Goal: Task Accomplishment & Management: Use online tool/utility

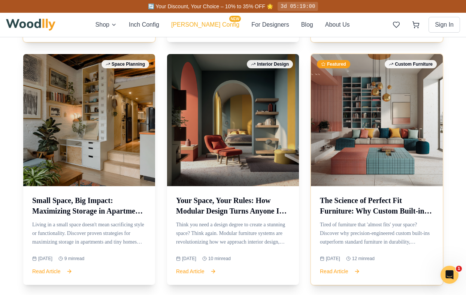
click at [211, 22] on button "[PERSON_NAME] Config NEW" at bounding box center [205, 24] width 68 height 9
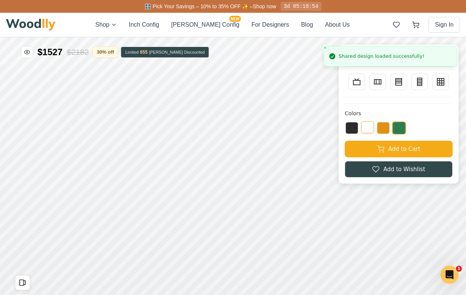
click at [371, 126] on button at bounding box center [367, 127] width 13 height 12
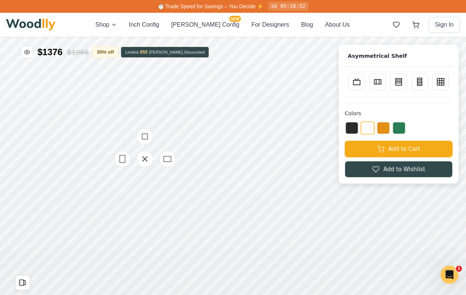
click at [151, 174] on div at bounding box center [145, 158] width 75 height 75
click at [154, 178] on div at bounding box center [145, 158] width 75 height 75
click at [148, 162] on icon at bounding box center [145, 158] width 9 height 9
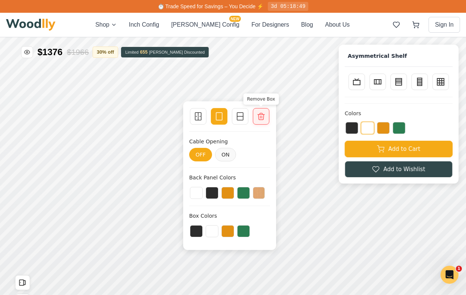
click at [266, 115] on div "Remove Box" at bounding box center [261, 116] width 16 height 16
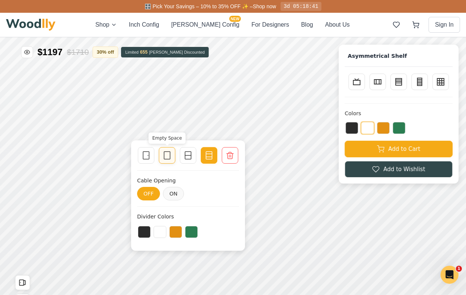
click at [166, 156] on icon at bounding box center [167, 155] width 9 height 9
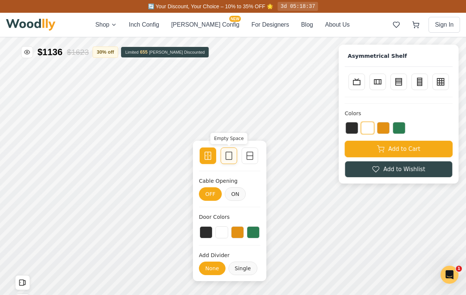
click at [227, 157] on icon at bounding box center [228, 155] width 9 height 9
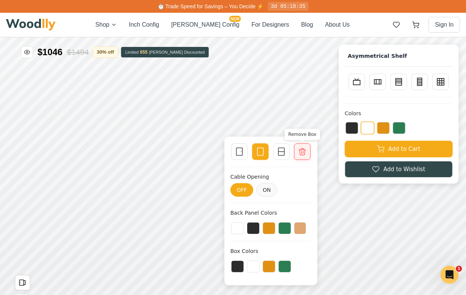
click at [302, 155] on icon at bounding box center [302, 151] width 7 height 7
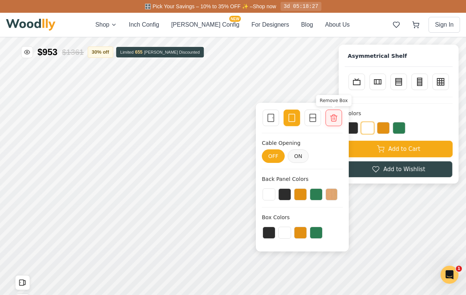
click at [336, 118] on icon at bounding box center [333, 117] width 9 height 9
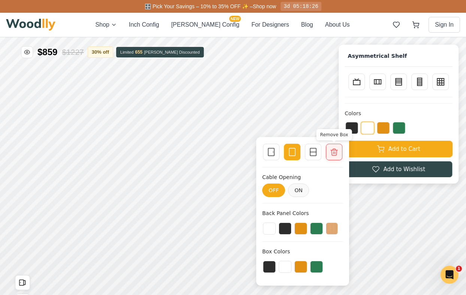
click at [336, 150] on icon at bounding box center [334, 151] width 7 height 7
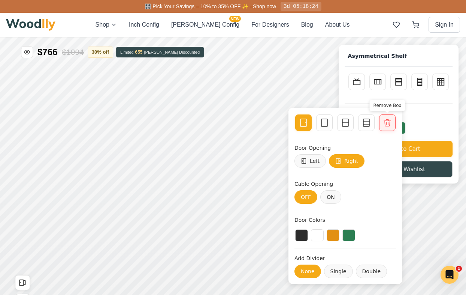
click at [388, 125] on icon at bounding box center [387, 122] width 9 height 9
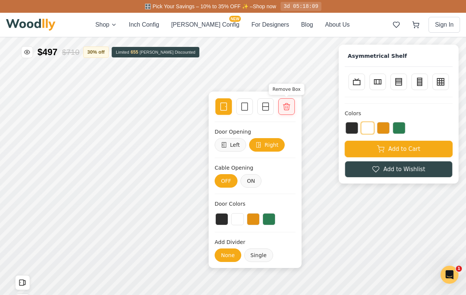
click at [288, 104] on icon at bounding box center [286, 106] width 7 height 7
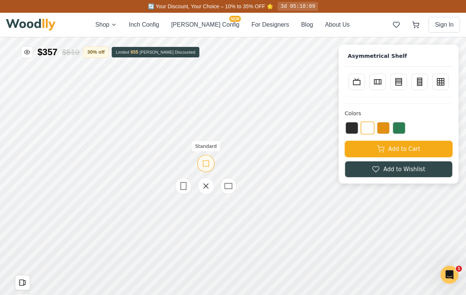
click at [208, 162] on icon at bounding box center [205, 163] width 9 height 9
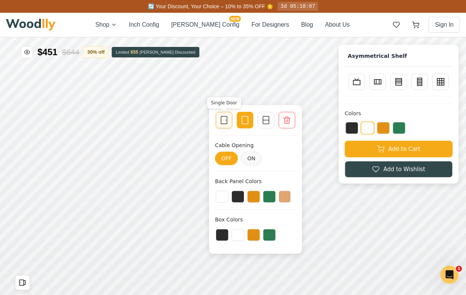
click at [223, 124] on icon at bounding box center [224, 119] width 9 height 9
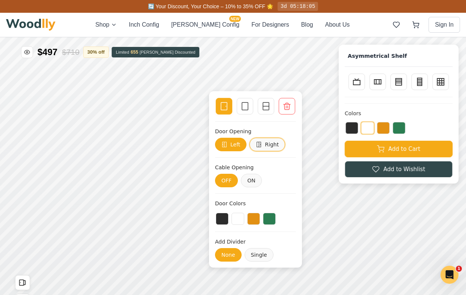
click at [275, 144] on button "Right" at bounding box center [268, 144] width 36 height 13
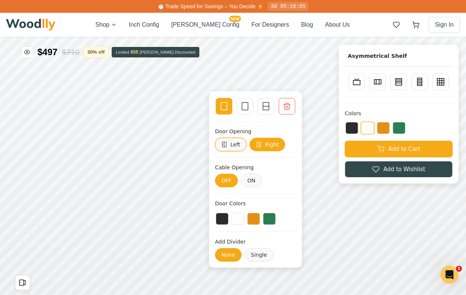
click at [238, 142] on button "Left" at bounding box center [230, 144] width 31 height 13
click at [264, 147] on button "Right" at bounding box center [268, 144] width 36 height 13
click at [255, 181] on button "ON" at bounding box center [251, 180] width 21 height 13
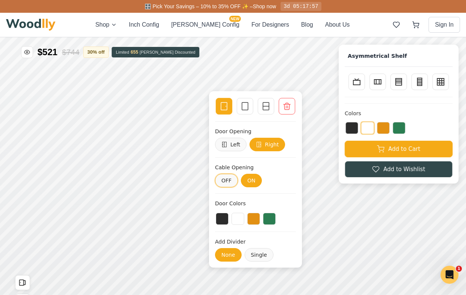
click at [232, 181] on button "OFF" at bounding box center [226, 180] width 23 height 13
click at [255, 255] on button "Single" at bounding box center [258, 254] width 29 height 13
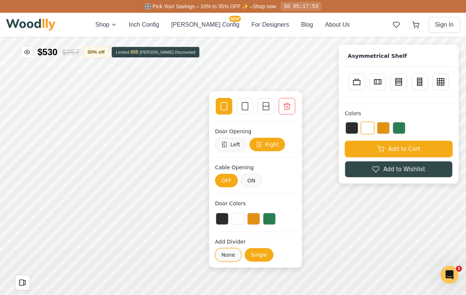
click at [233, 253] on button "None" at bounding box center [228, 254] width 27 height 13
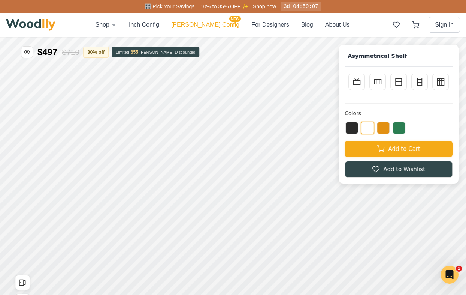
click at [207, 28] on button "[PERSON_NAME] Config NEW" at bounding box center [205, 24] width 68 height 9
click at [209, 23] on button "[PERSON_NAME] Config NEW" at bounding box center [205, 24] width 68 height 9
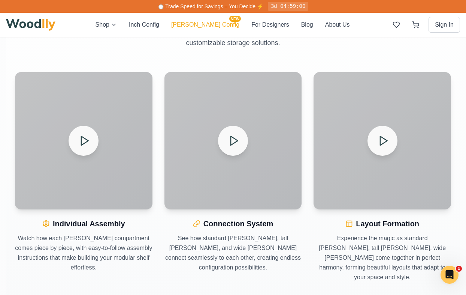
scroll to position [1110, 0]
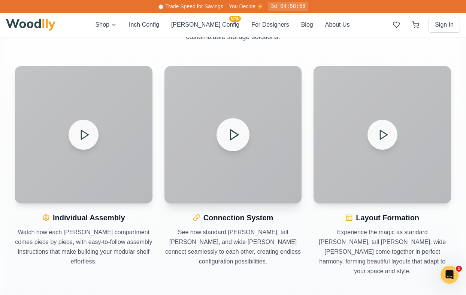
click at [239, 129] on icon at bounding box center [233, 134] width 13 height 13
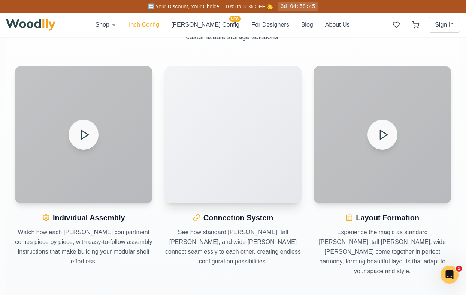
click at [159, 25] on button "Inch Config" at bounding box center [144, 24] width 30 height 9
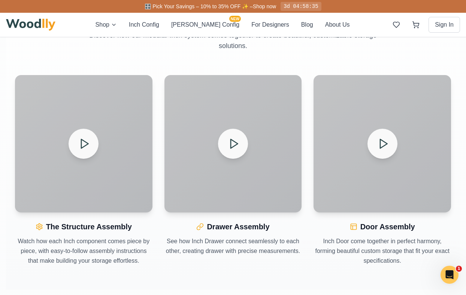
scroll to position [797, 0]
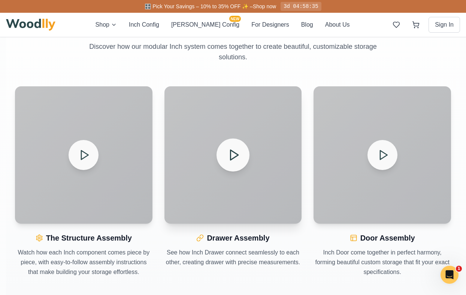
click at [240, 158] on icon at bounding box center [233, 154] width 13 height 13
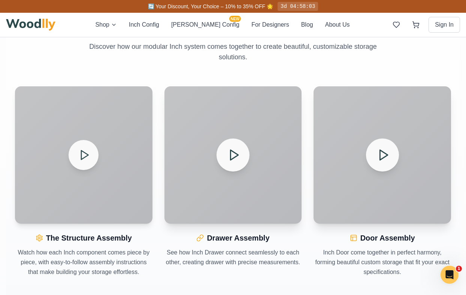
click at [383, 152] on polygon at bounding box center [384, 155] width 8 height 10
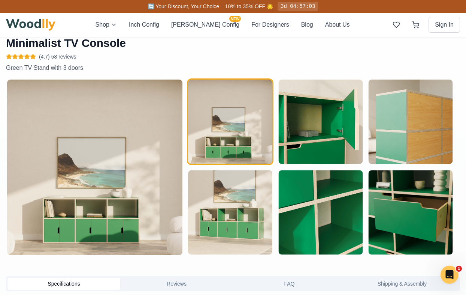
scroll to position [0, 0]
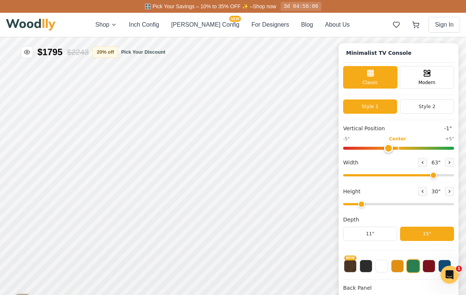
drag, startPoint x: 400, startPoint y: 147, endPoint x: 387, endPoint y: 146, distance: 12.8
type input "-1"
click at [387, 147] on input "range" at bounding box center [398, 148] width 111 height 3
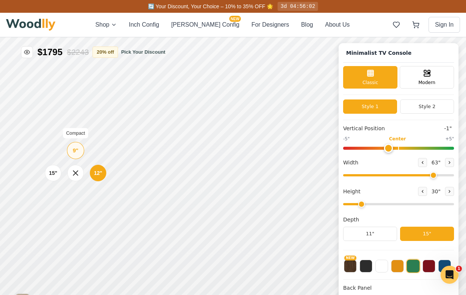
click at [77, 152] on div "9"" at bounding box center [76, 150] width 6 height 8
click at [92, 174] on div "12"" at bounding box center [94, 173] width 9 height 8
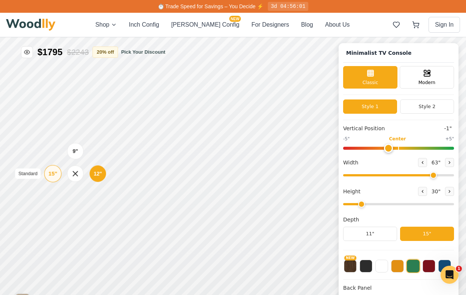
click at [52, 178] on div "15" Standard" at bounding box center [52, 173] width 17 height 17
click at [100, 172] on div "12"" at bounding box center [100, 174] width 9 height 8
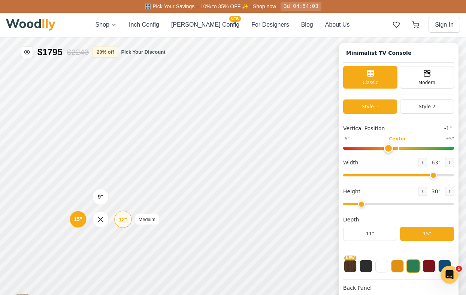
click at [123, 221] on div "12"" at bounding box center [123, 219] width 9 height 8
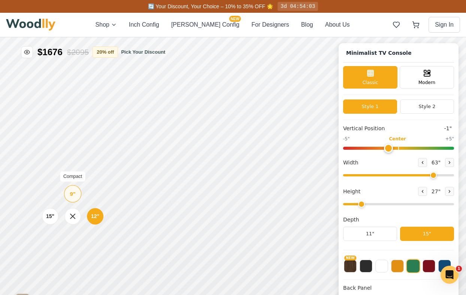
click at [75, 193] on div "9"" at bounding box center [73, 193] width 6 height 8
drag, startPoint x: 366, startPoint y: 206, endPoint x: 407, endPoint y: 206, distance: 41.6
type input "5"
click at [407, 205] on input "range" at bounding box center [398, 204] width 111 height 2
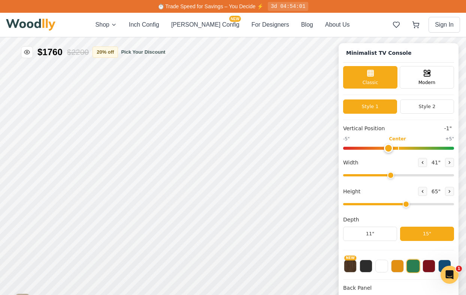
drag, startPoint x: 429, startPoint y: 172, endPoint x: 389, endPoint y: 172, distance: 40.1
type input "41"
click at [389, 174] on input "range" at bounding box center [398, 175] width 111 height 2
drag, startPoint x: 404, startPoint y: 205, endPoint x: 389, endPoint y: 202, distance: 14.8
click at [389, 203] on input "range" at bounding box center [398, 204] width 111 height 2
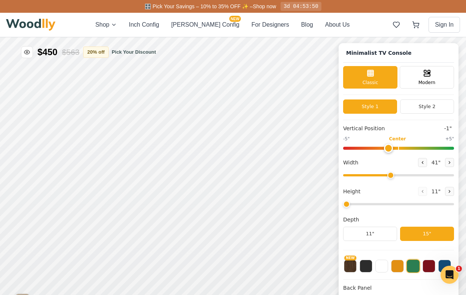
drag, startPoint x: 389, startPoint y: 202, endPoint x: 346, endPoint y: 201, distance: 43.1
type input "1"
click at [346, 203] on input "range" at bounding box center [398, 204] width 111 height 2
drag, startPoint x: 393, startPoint y: 174, endPoint x: 443, endPoint y: 172, distance: 50.2
type input "69"
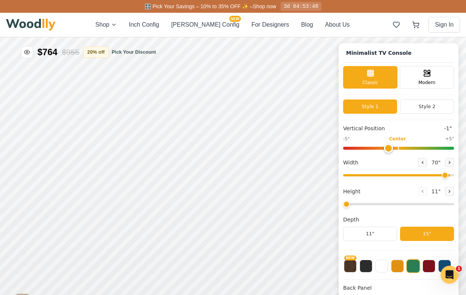
click at [443, 174] on input "range" at bounding box center [398, 175] width 111 height 2
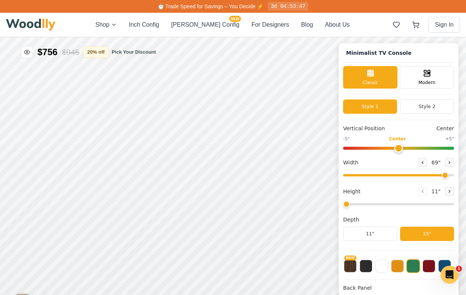
drag, startPoint x: 388, startPoint y: 150, endPoint x: 400, endPoint y: 145, distance: 12.8
type input "0"
click at [400, 147] on input "range" at bounding box center [398, 148] width 111 height 3
click at [413, 105] on button "Style 2" at bounding box center [427, 106] width 54 height 14
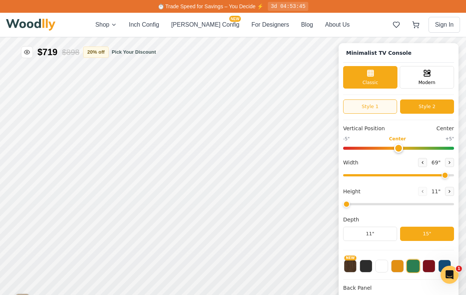
click at [379, 103] on button "Style 1" at bounding box center [370, 106] width 54 height 14
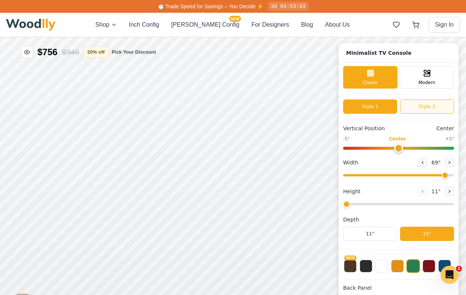
click at [425, 105] on button "Style 2" at bounding box center [427, 106] width 54 height 14
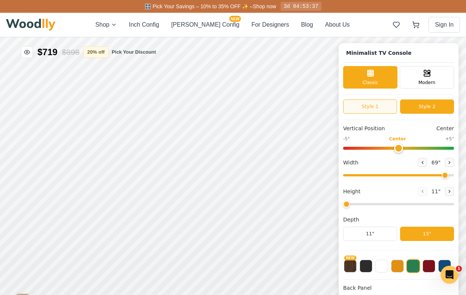
click at [387, 106] on button "Style 1" at bounding box center [370, 106] width 54 height 14
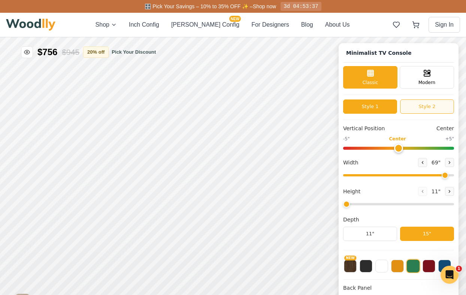
click at [430, 110] on button "Style 2" at bounding box center [427, 106] width 54 height 14
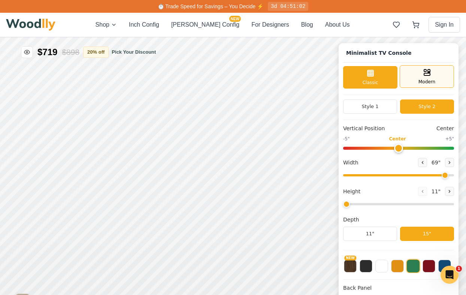
click at [430, 81] on span "Modern" at bounding box center [427, 81] width 17 height 7
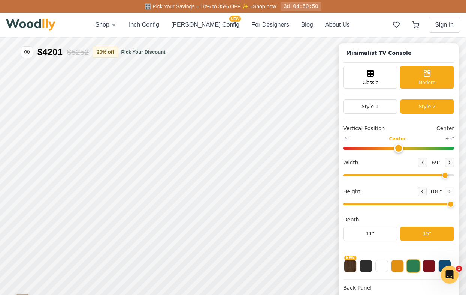
drag, startPoint x: 350, startPoint y: 203, endPoint x: 465, endPoint y: 199, distance: 115.5
type input "8"
click at [454, 203] on input "range" at bounding box center [398, 204] width 111 height 2
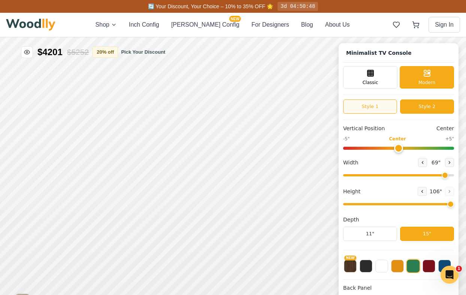
click at [374, 109] on button "Style 1" at bounding box center [370, 106] width 54 height 14
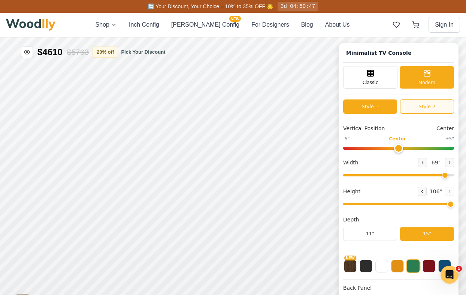
click at [411, 109] on button "Style 2" at bounding box center [427, 106] width 54 height 14
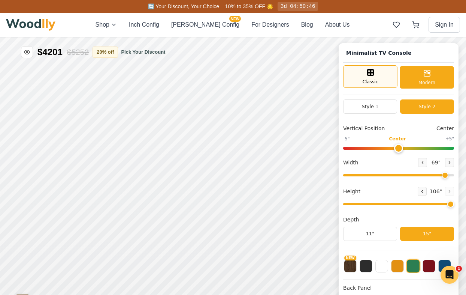
click at [383, 80] on div "Classic" at bounding box center [370, 76] width 54 height 22
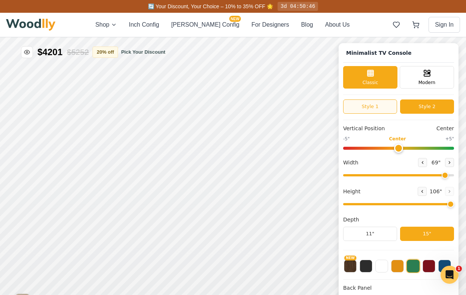
click at [383, 108] on button "Style 1" at bounding box center [370, 106] width 54 height 14
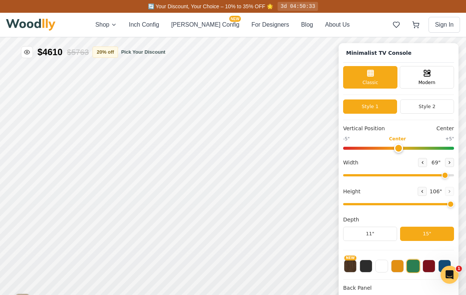
scroll to position [3, 0]
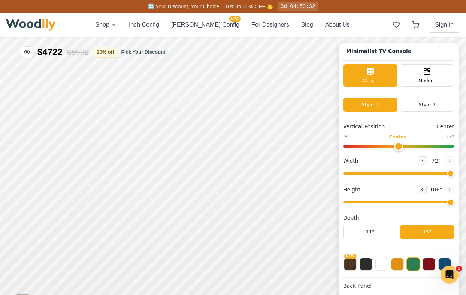
drag, startPoint x: 444, startPoint y: 170, endPoint x: 475, endPoint y: 168, distance: 31.5
click at [454, 172] on input "range" at bounding box center [398, 173] width 111 height 2
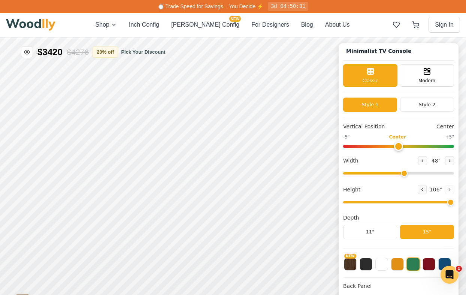
drag, startPoint x: 448, startPoint y: 172, endPoint x: 403, endPoint y: 174, distance: 45.4
type input "48"
click at [403, 174] on input "range" at bounding box center [398, 173] width 111 height 2
drag, startPoint x: 447, startPoint y: 202, endPoint x: 407, endPoint y: 202, distance: 40.1
click at [407, 202] on input "range" at bounding box center [398, 202] width 111 height 2
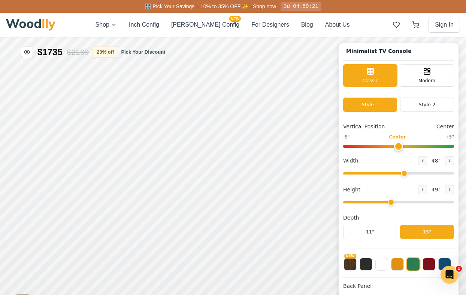
drag, startPoint x: 407, startPoint y: 202, endPoint x: 390, endPoint y: 203, distance: 16.9
type input "4"
click at [390, 203] on input "range" at bounding box center [398, 202] width 111 height 2
drag, startPoint x: 404, startPoint y: 171, endPoint x: 473, endPoint y: 168, distance: 69.0
type input "72"
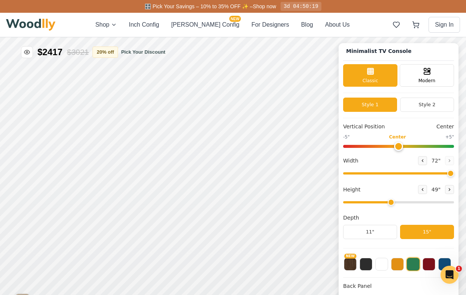
click at [454, 172] on input "range" at bounding box center [398, 173] width 111 height 2
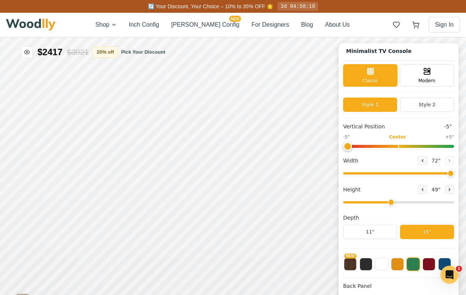
drag, startPoint x: 396, startPoint y: 143, endPoint x: 317, endPoint y: 145, distance: 79.1
click at [343, 145] on input "range" at bounding box center [398, 146] width 111 height 3
type input "0"
click at [397, 145] on input "range" at bounding box center [398, 146] width 111 height 3
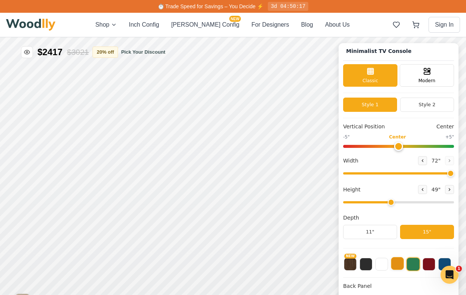
click at [396, 259] on button at bounding box center [397, 263] width 13 height 13
click at [380, 266] on button at bounding box center [381, 263] width 13 height 13
click at [369, 266] on button at bounding box center [366, 263] width 13 height 13
click at [350, 266] on button "NEW" at bounding box center [350, 263] width 13 height 13
